Goal: Task Accomplishment & Management: Complete application form

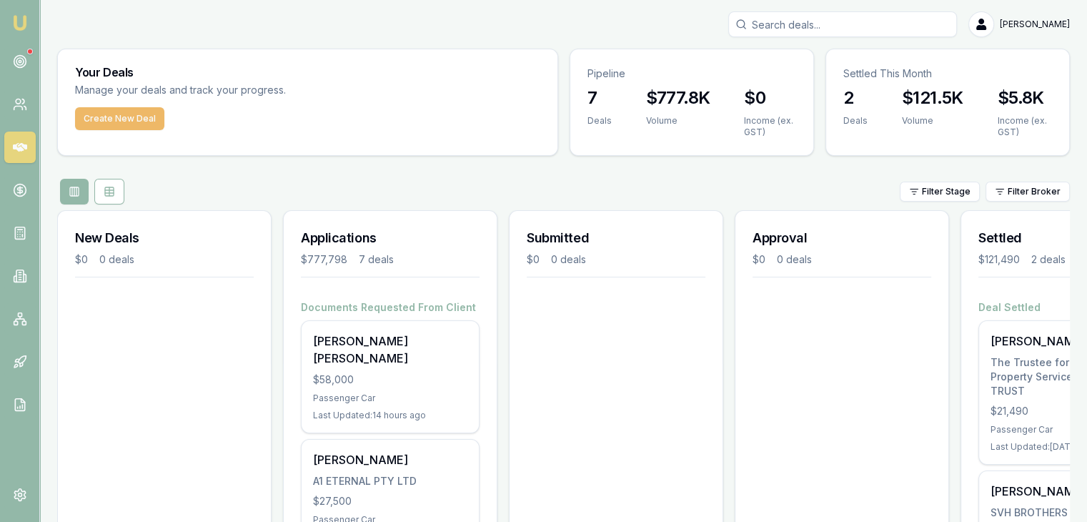
click at [119, 114] on button "Create New Deal" at bounding box center [119, 118] width 89 height 23
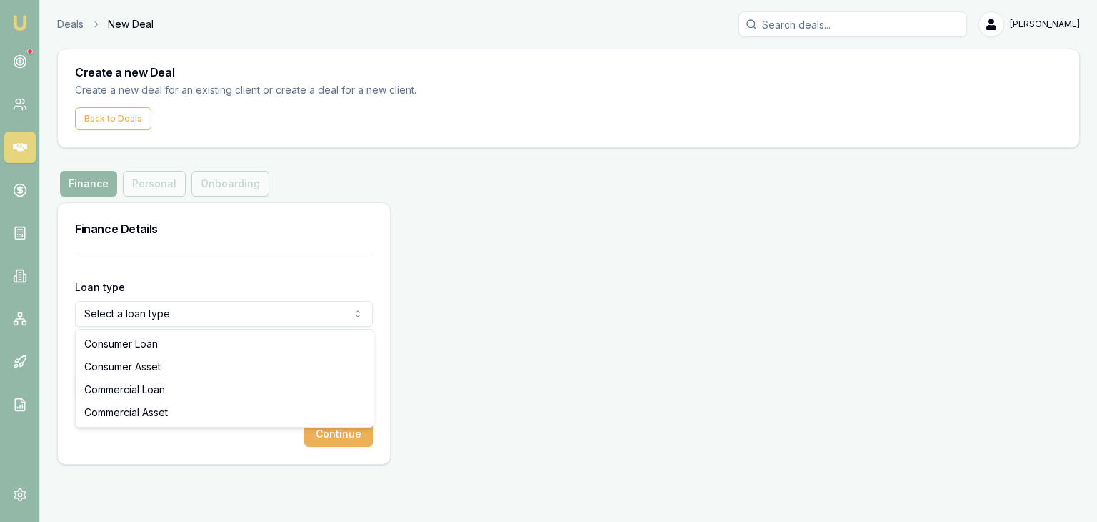
click at [191, 316] on html "Emu Broker Deals New Deal [PERSON_NAME] Toggle Menu Create a new Deal Create a …" at bounding box center [548, 261] width 1097 height 522
select select "COMMERCIAL_ASSET"
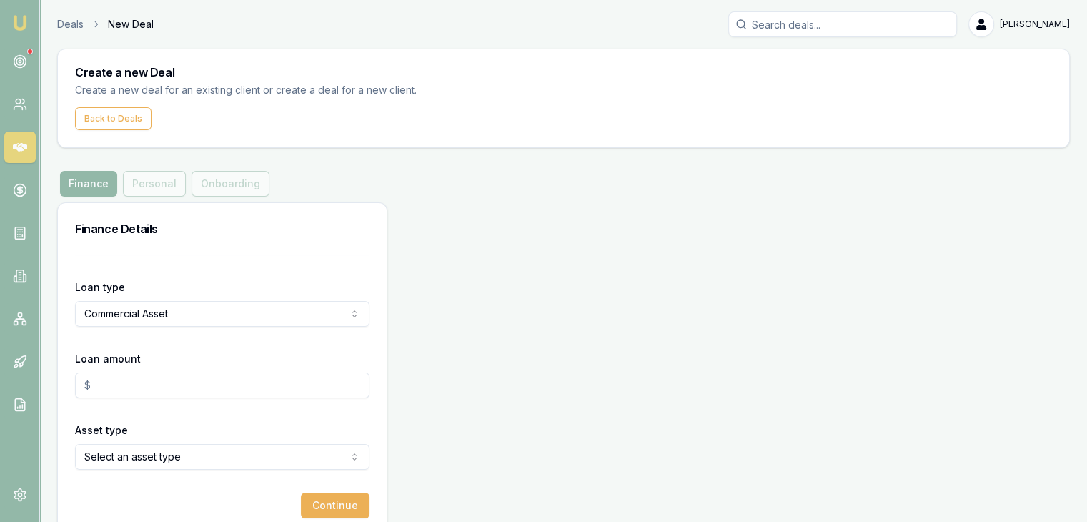
click at [171, 386] on input "Loan amount" at bounding box center [222, 385] width 294 height 26
type input "$57,500.00"
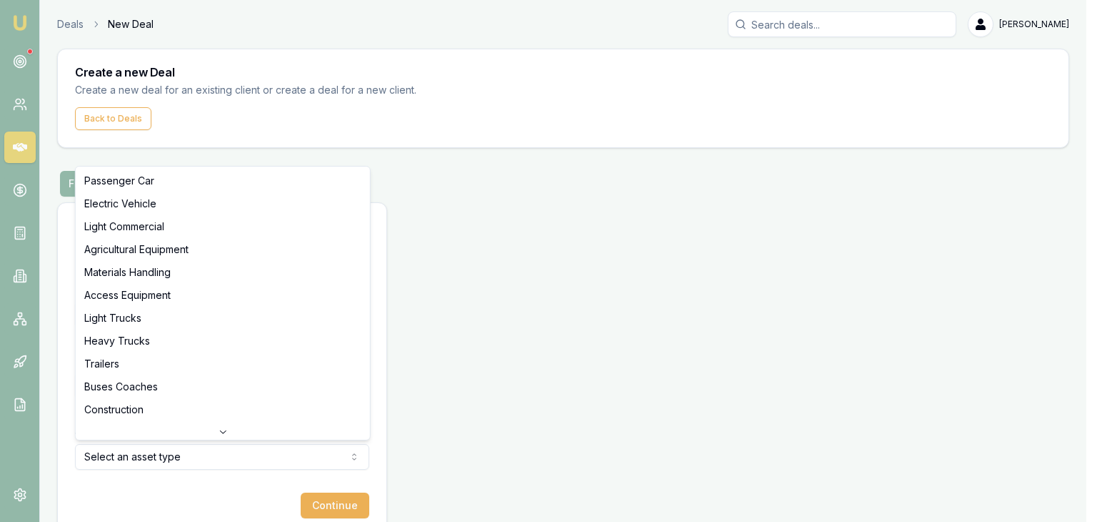
click at [195, 456] on html "Emu Broker Deals New Deal [PERSON_NAME] Toggle Menu Create a new Deal Create a …" at bounding box center [548, 261] width 1097 height 522
select select "LIGHT_TRUCKS"
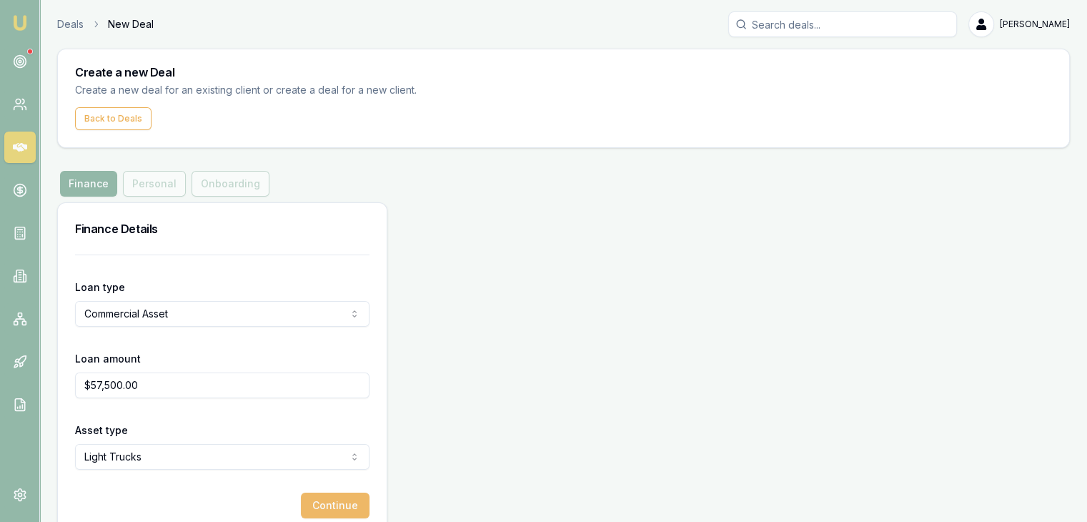
click at [334, 512] on button "Continue" at bounding box center [335, 505] width 69 height 26
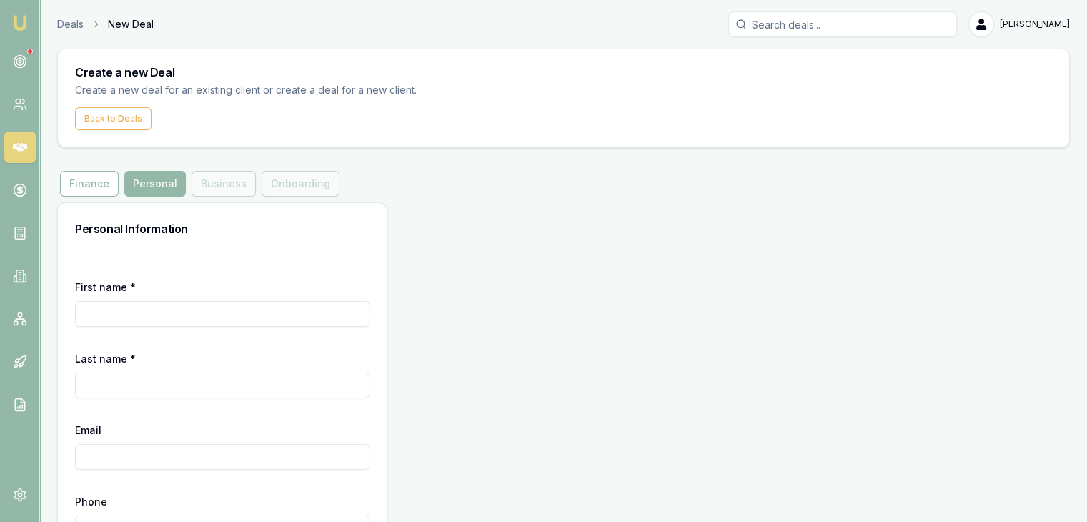
click at [180, 311] on input "First name *" at bounding box center [222, 314] width 294 height 26
type input "nimeshkumr"
type input "v"
type input "[PERSON_NAME]"
click at [90, 314] on input "nimeshkumr" at bounding box center [222, 314] width 294 height 26
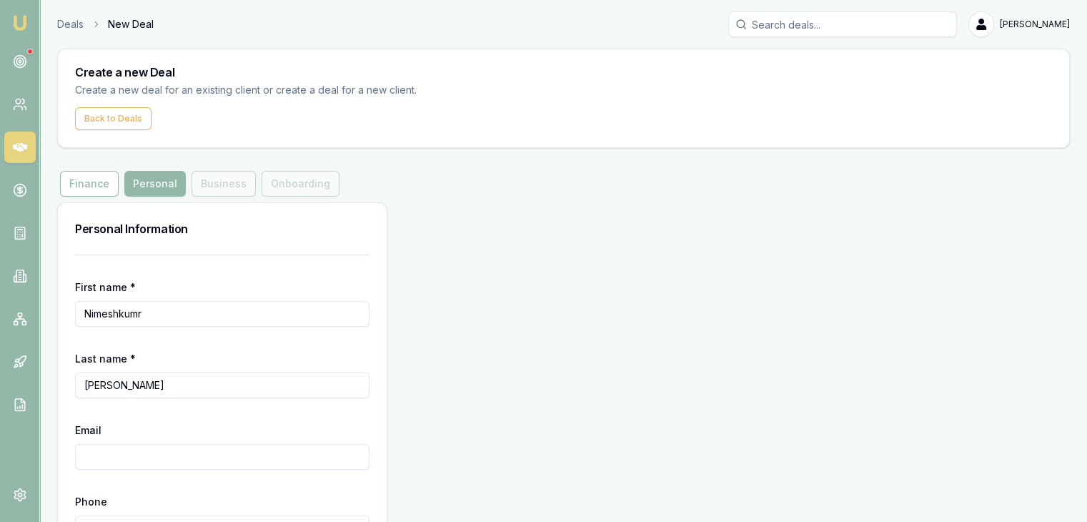
click at [149, 312] on input "Nimeshkumr" at bounding box center [222, 314] width 294 height 26
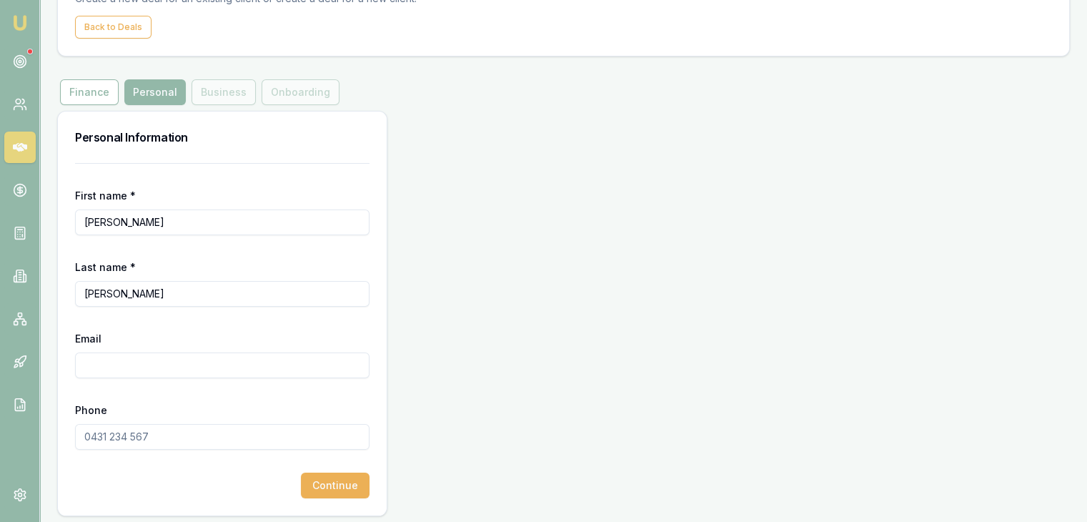
scroll to position [96, 0]
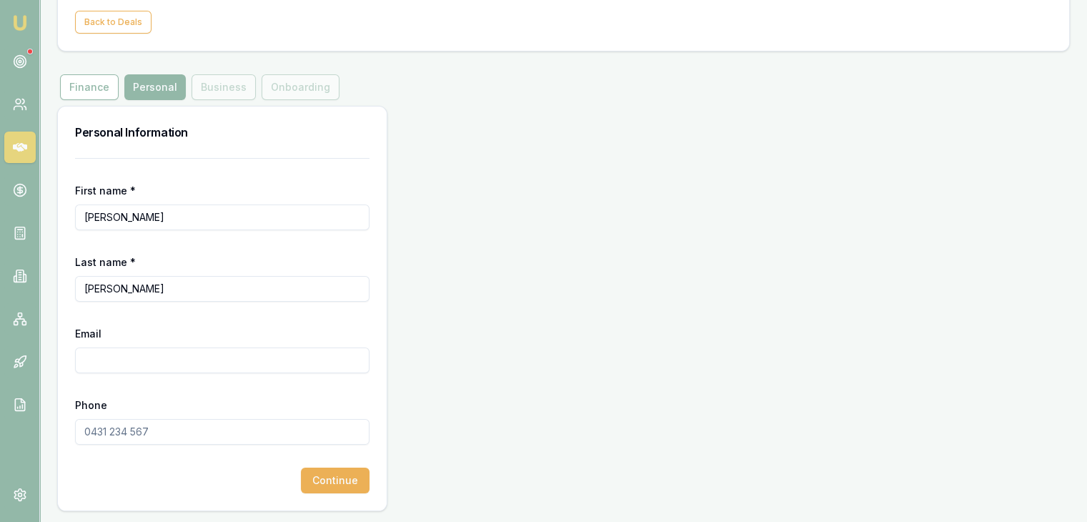
type input "[PERSON_NAME]"
click at [134, 362] on input "Email" at bounding box center [222, 360] width 294 height 26
click at [133, 362] on input "Email" at bounding box center [222, 360] width 294 height 26
type input "[EMAIL_ADDRESS][DOMAIN_NAME]"
click at [91, 432] on input "Phone" at bounding box center [222, 432] width 294 height 26
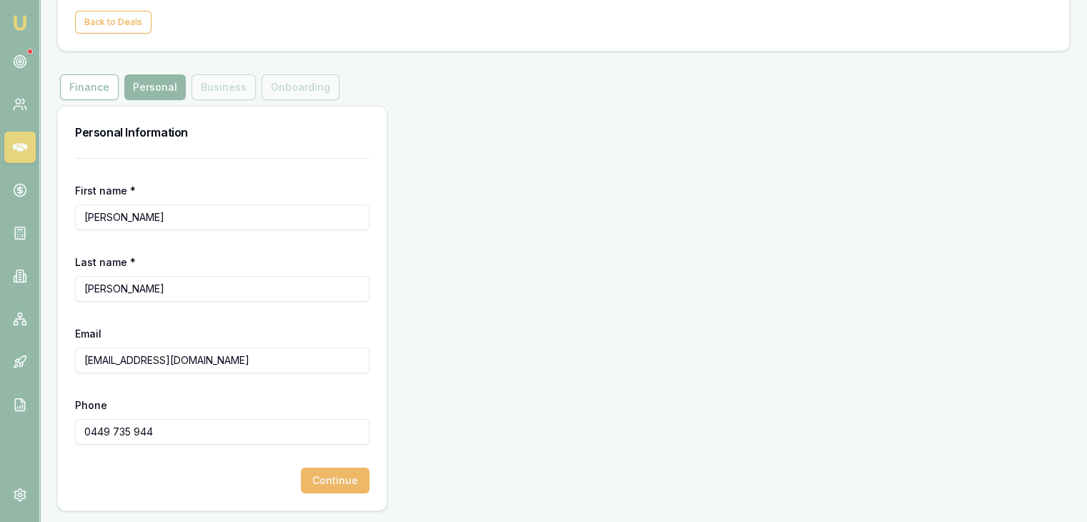
type input "0449 735 944"
click at [325, 484] on button "Continue" at bounding box center [335, 480] width 69 height 26
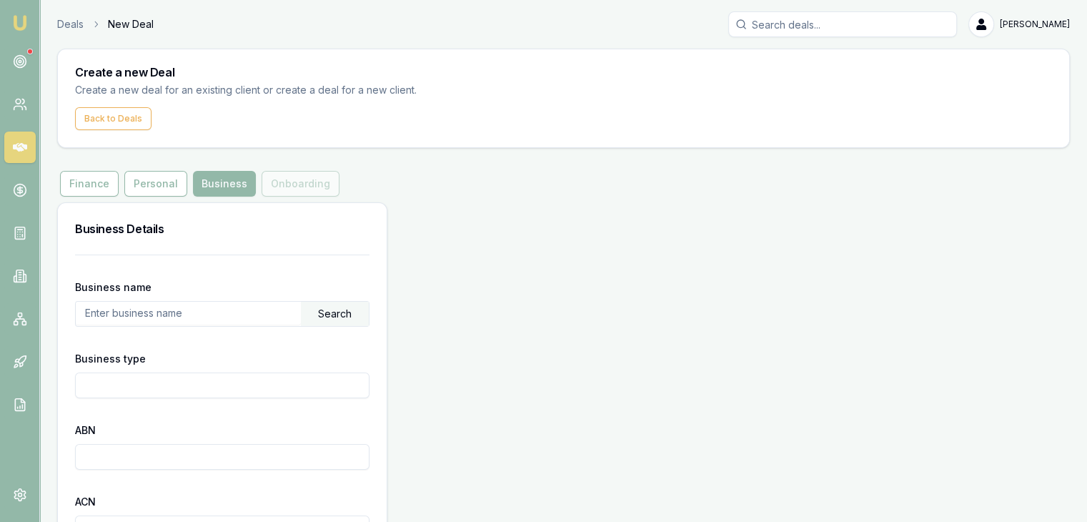
click at [176, 317] on input "text" at bounding box center [188, 313] width 225 height 23
click at [148, 382] on input "Business type" at bounding box center [222, 385] width 294 height 26
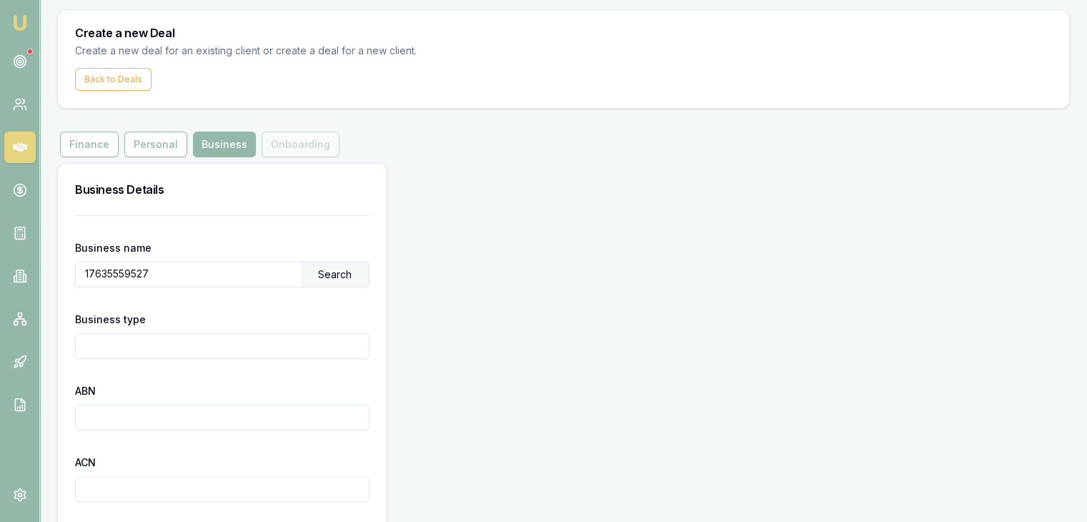
scroll to position [49, 0]
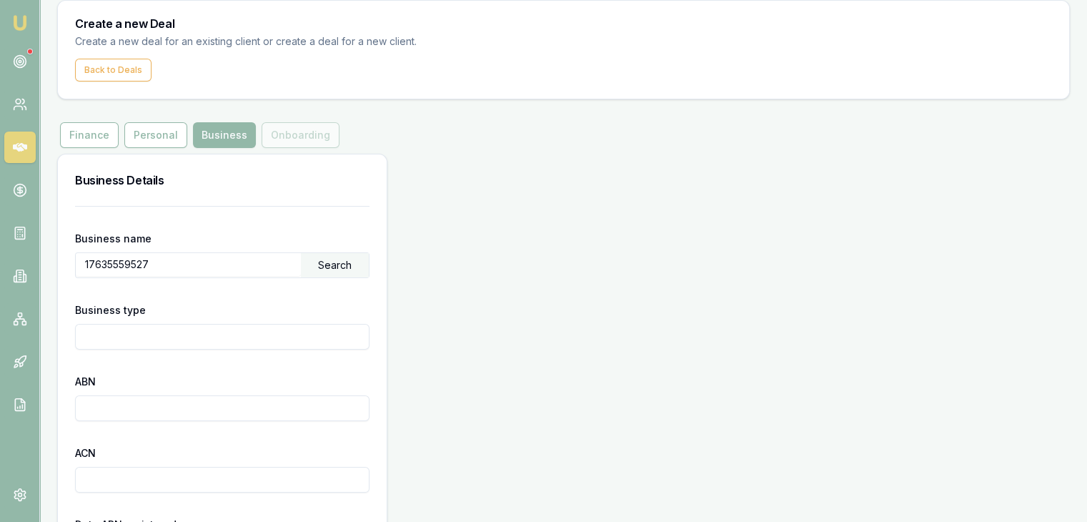
click at [342, 259] on div "Search" at bounding box center [335, 265] width 68 height 24
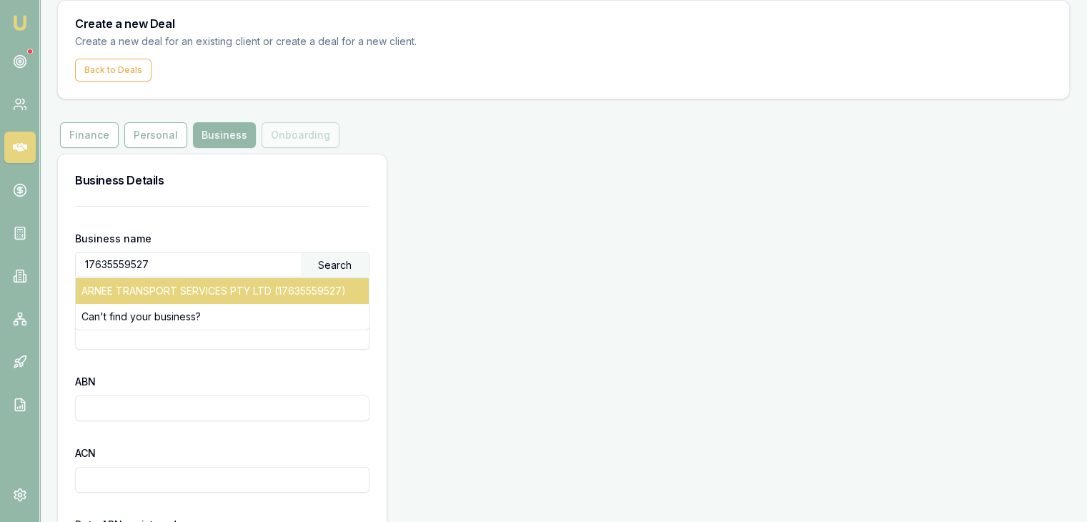
click at [317, 292] on div "ARNEE TRANSPORT SERVICES PTY LTD (17635559527)" at bounding box center [222, 291] width 293 height 26
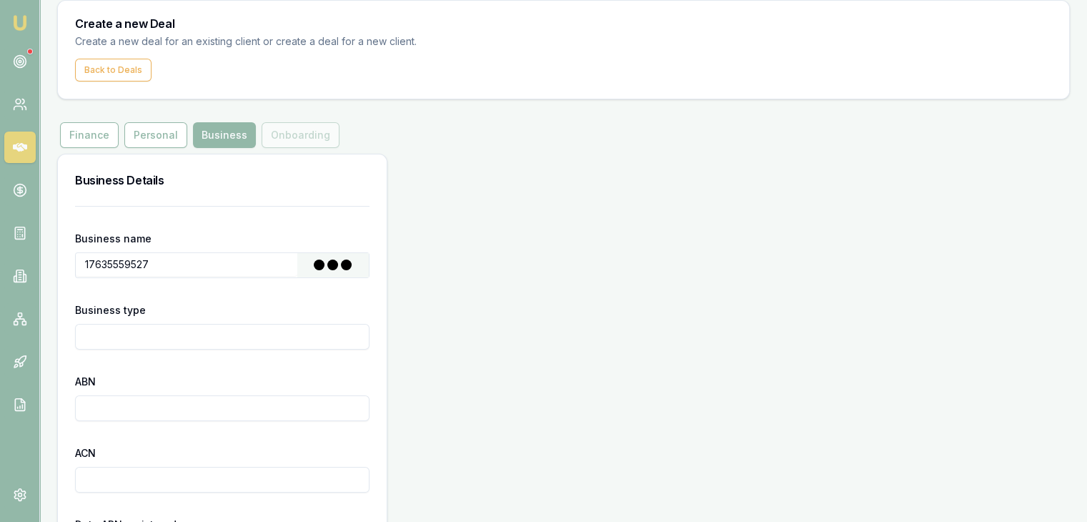
type input "ARNEE TRANSPORT SERVICES PTY LTD"
type input "Australian Private Company"
type input "17635559527"
type input "635559527"
type input "[DATE]"
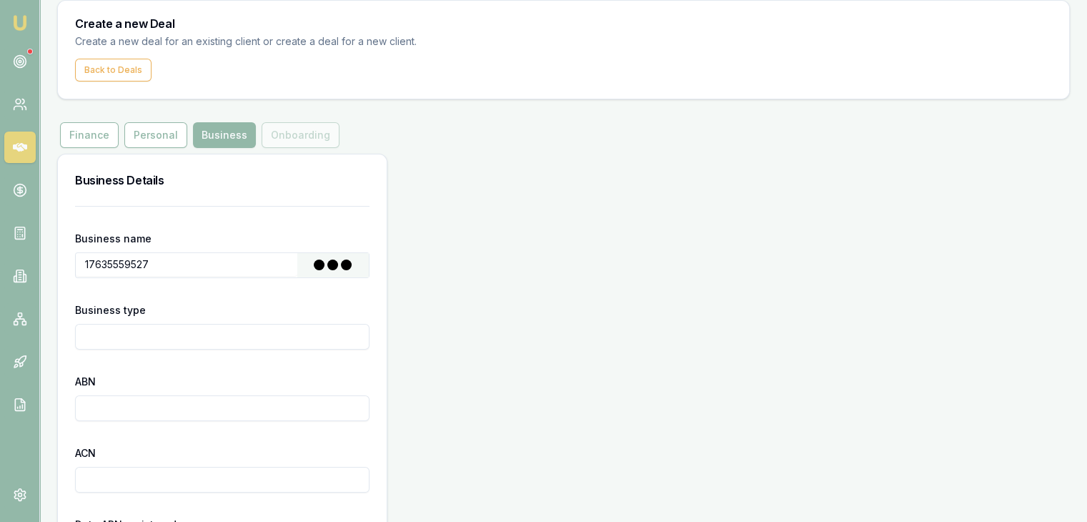
type input "[DATE]"
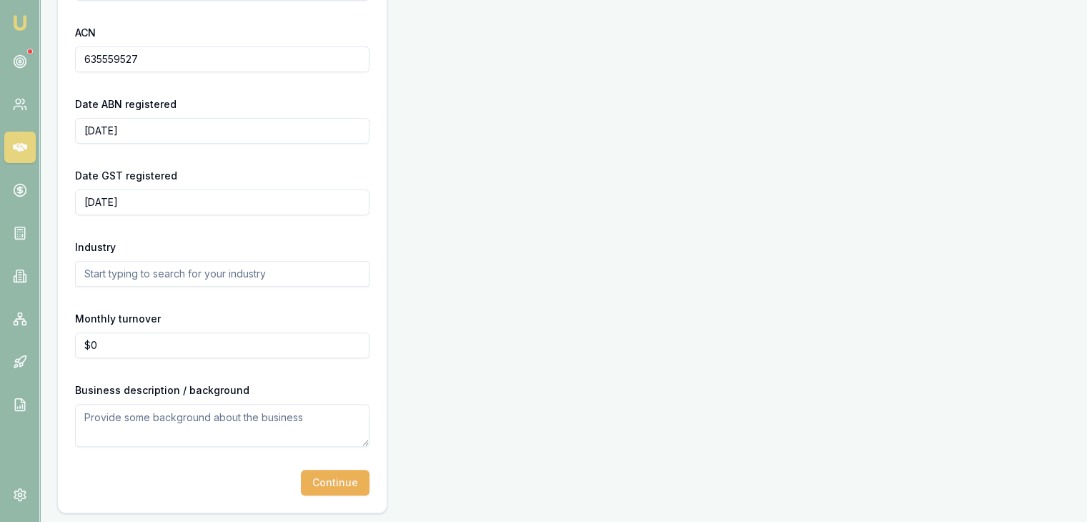
scroll to position [471, 0]
click at [323, 483] on button "Continue" at bounding box center [335, 480] width 69 height 26
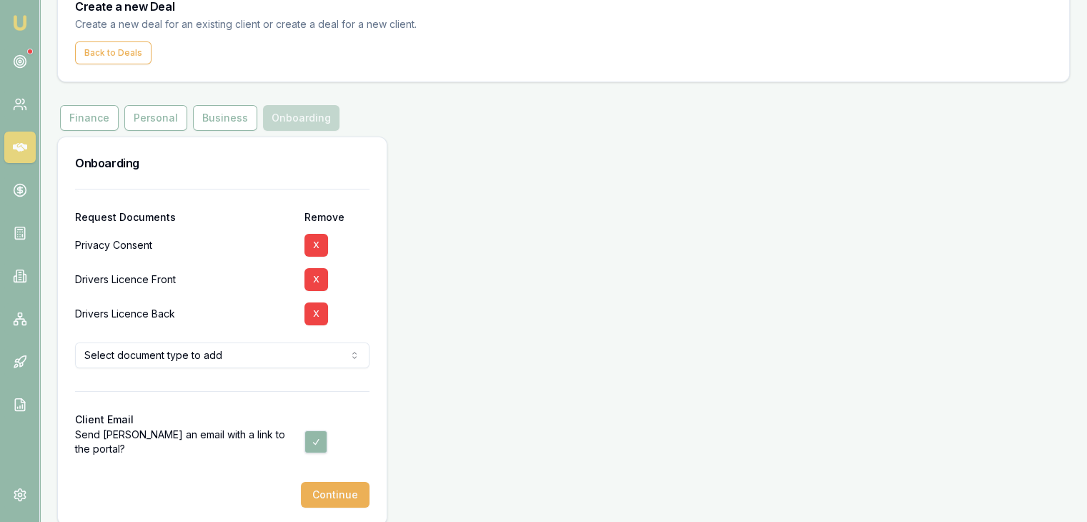
scroll to position [66, 0]
click at [320, 280] on button "X" at bounding box center [316, 279] width 24 height 23
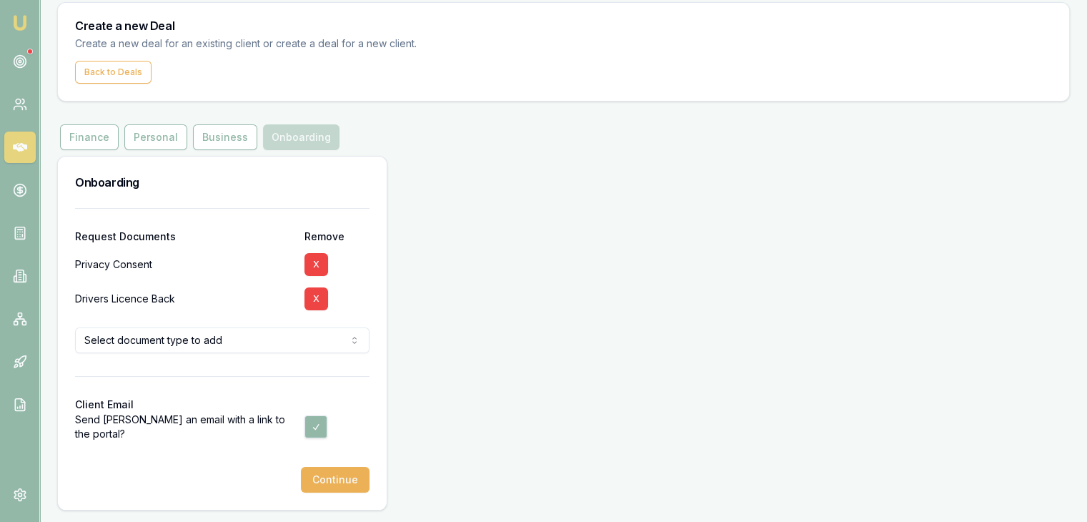
scroll to position [46, 0]
click at [318, 297] on button "X" at bounding box center [316, 299] width 24 height 23
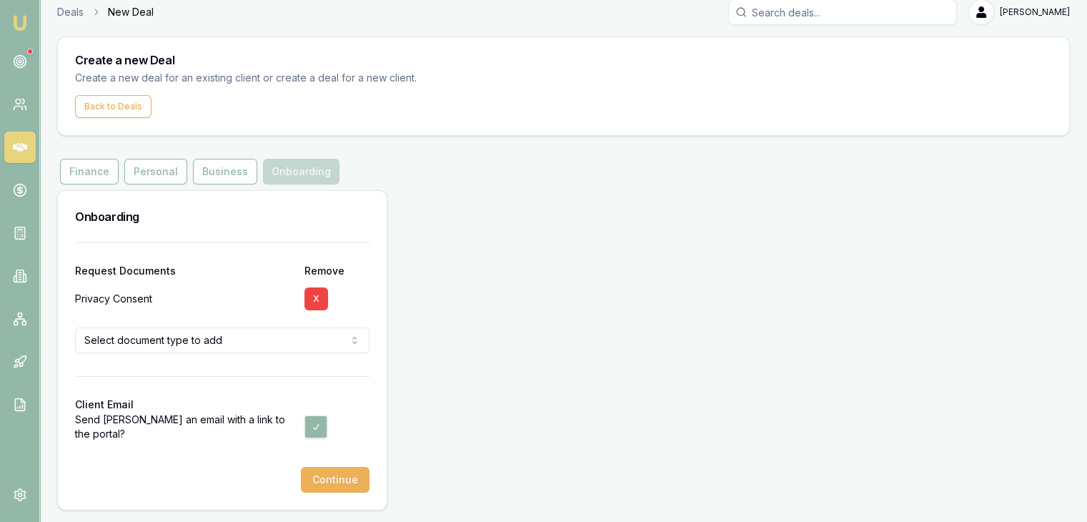
scroll to position [11, 0]
click at [347, 478] on button "Continue" at bounding box center [335, 480] width 69 height 26
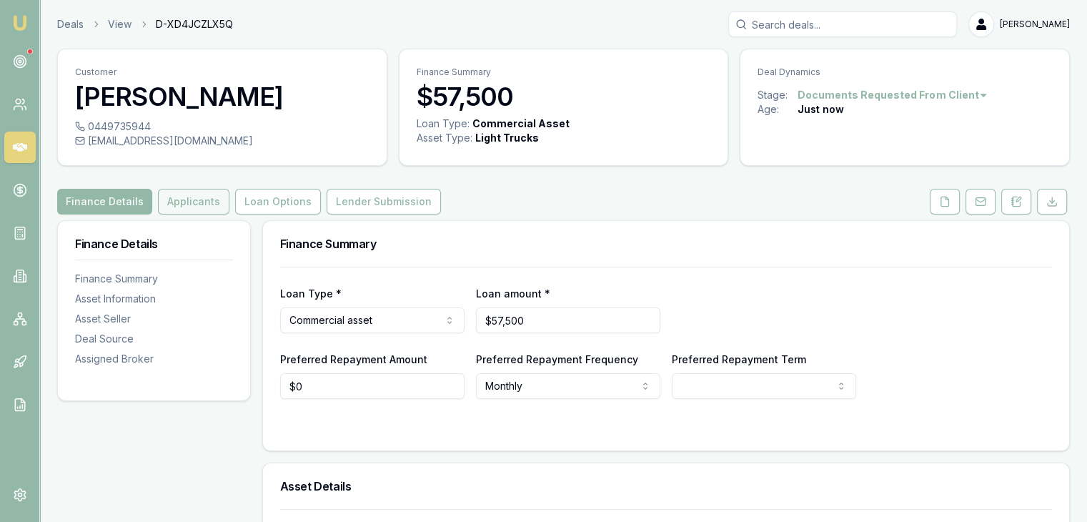
click at [206, 197] on button "Applicants" at bounding box center [193, 202] width 71 height 26
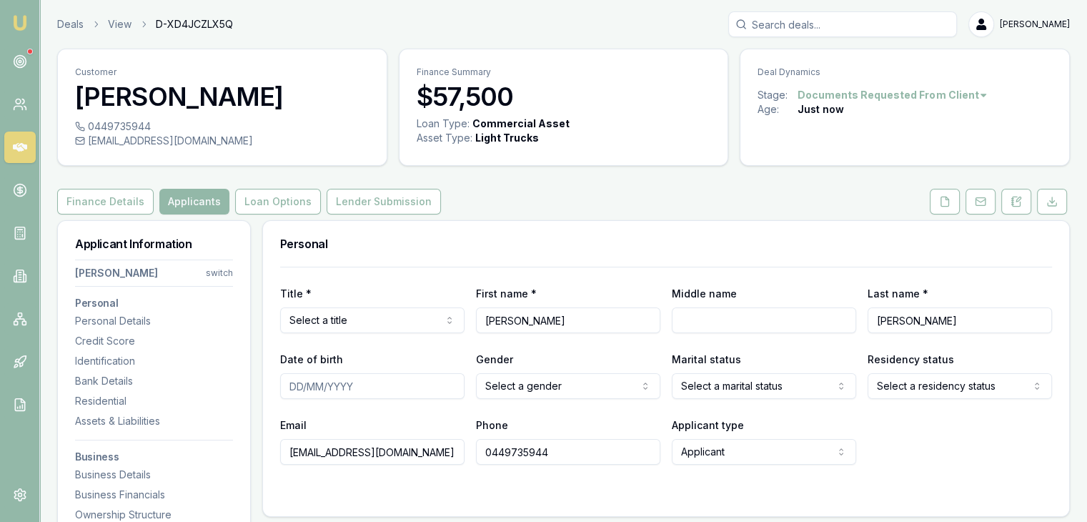
click at [206, 197] on button "Applicants" at bounding box center [194, 202] width 70 height 26
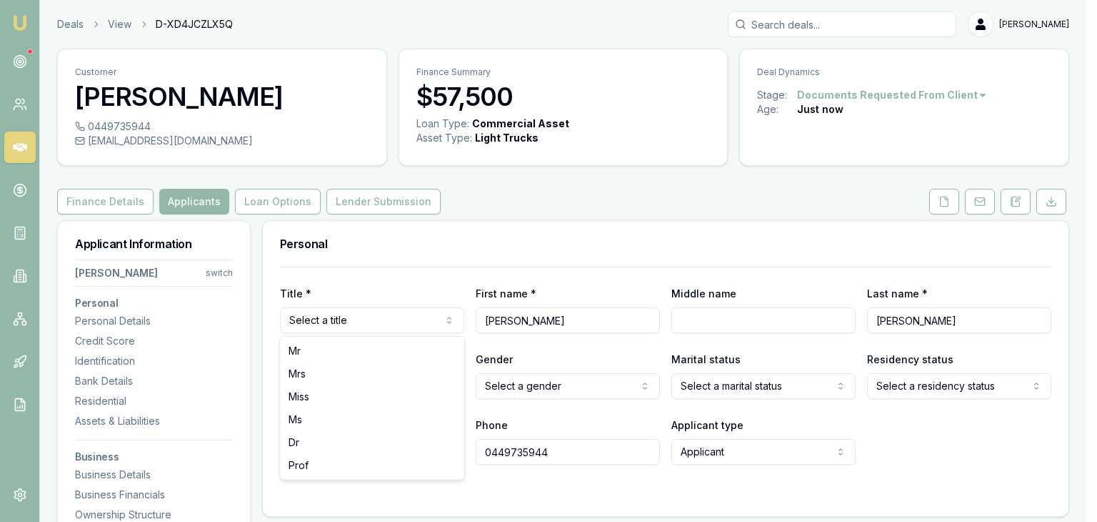
click at [342, 312] on html "Emu Broker Deals View D-XD4JCZLX5Q [PERSON_NAME] Toggle Menu Customer [PERSON_N…" at bounding box center [548, 261] width 1097 height 522
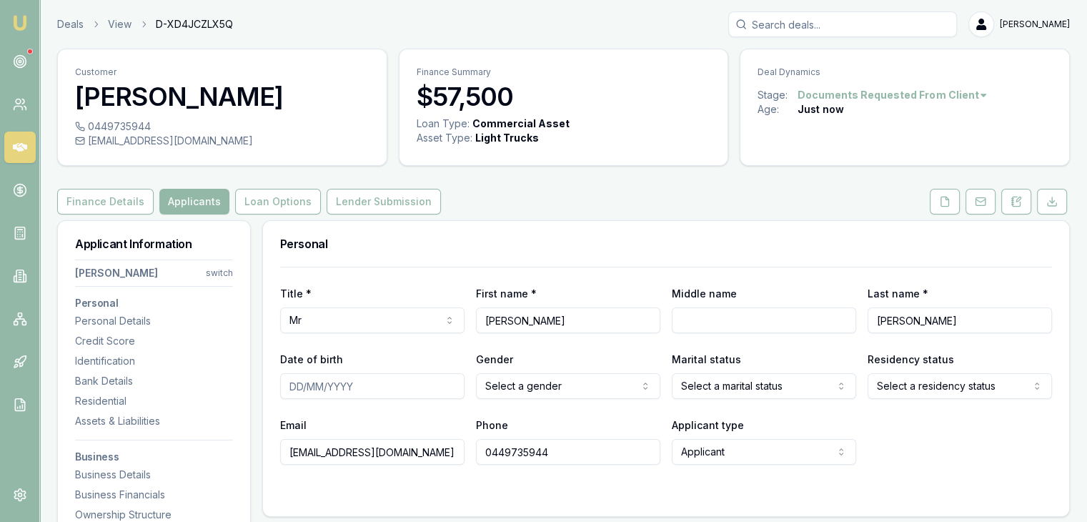
click at [302, 388] on input "Date of birth" at bounding box center [372, 386] width 184 height 26
